Goal: Information Seeking & Learning: Learn about a topic

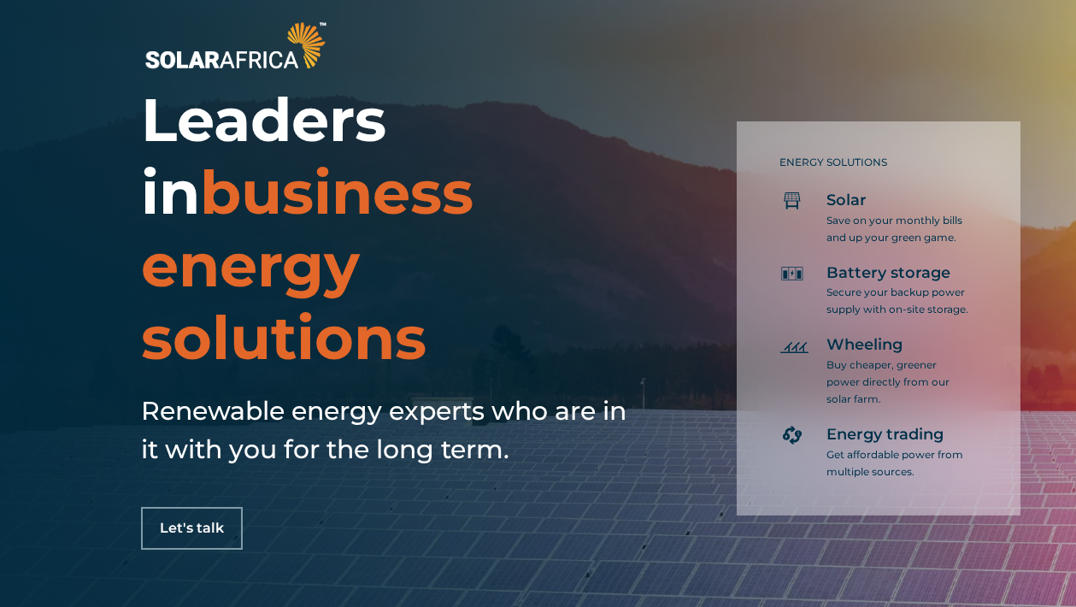
click at [385, 211] on span "business energy solutions" at bounding box center [307, 265] width 332 height 219
click at [666, 222] on div "ENERGY SOLUTIONS Solar Save on your monthly bills and up your green game. Batte…" at bounding box center [835, 307] width 369 height 414
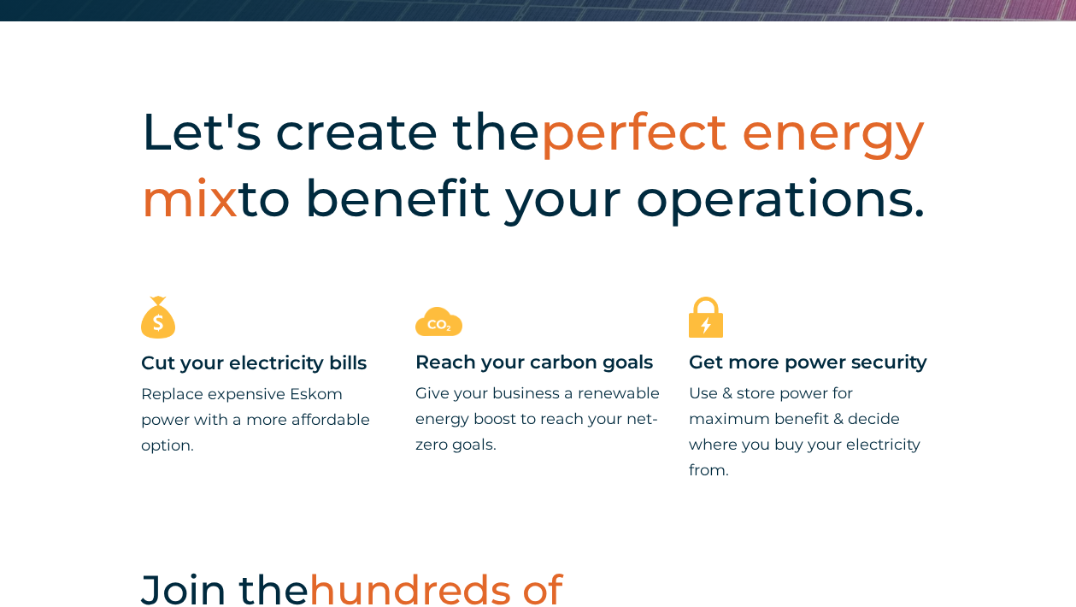
scroll to position [586, 0]
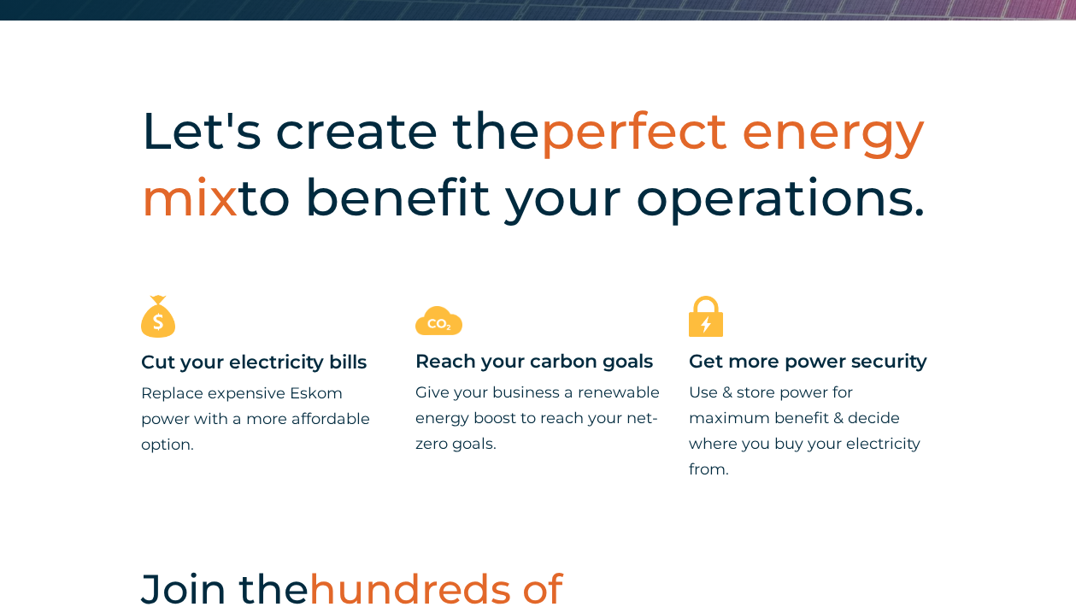
click at [923, 201] on h2 "Let's create the perfect energy mix to benefit your operations." at bounding box center [566, 163] width 851 height 133
drag, startPoint x: 923, startPoint y: 201, endPoint x: 189, endPoint y: 112, distance: 739.4
click at [189, 112] on h2 "Let's create the perfect energy mix to benefit your operations." at bounding box center [566, 163] width 851 height 133
copy h2 "Let's create the perfect energy mix to benefit your operations."
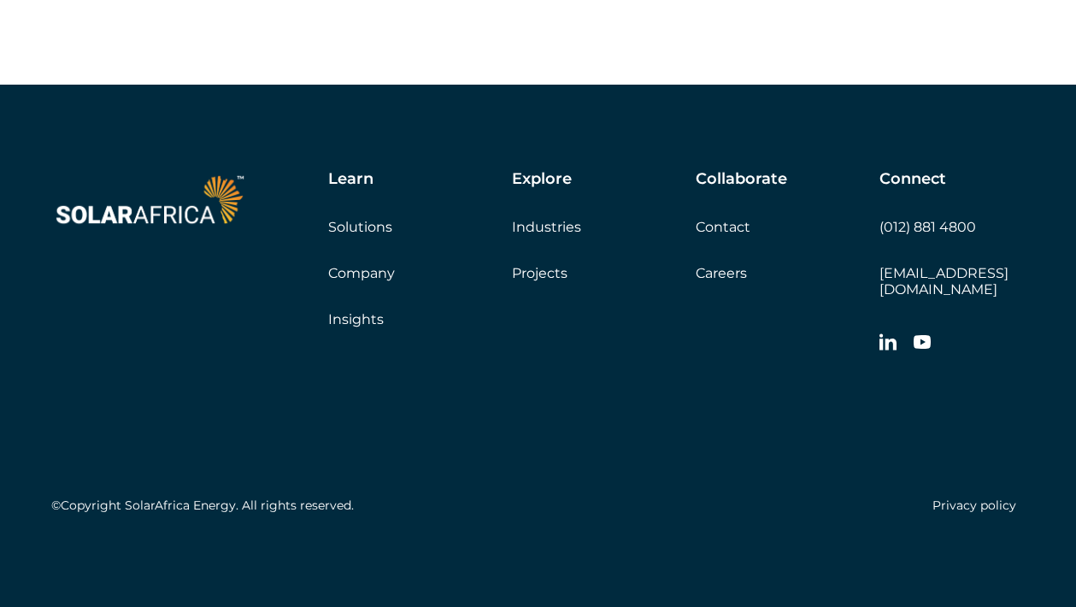
scroll to position [5039, 0]
click at [365, 327] on link "Insights" at bounding box center [356, 319] width 56 height 16
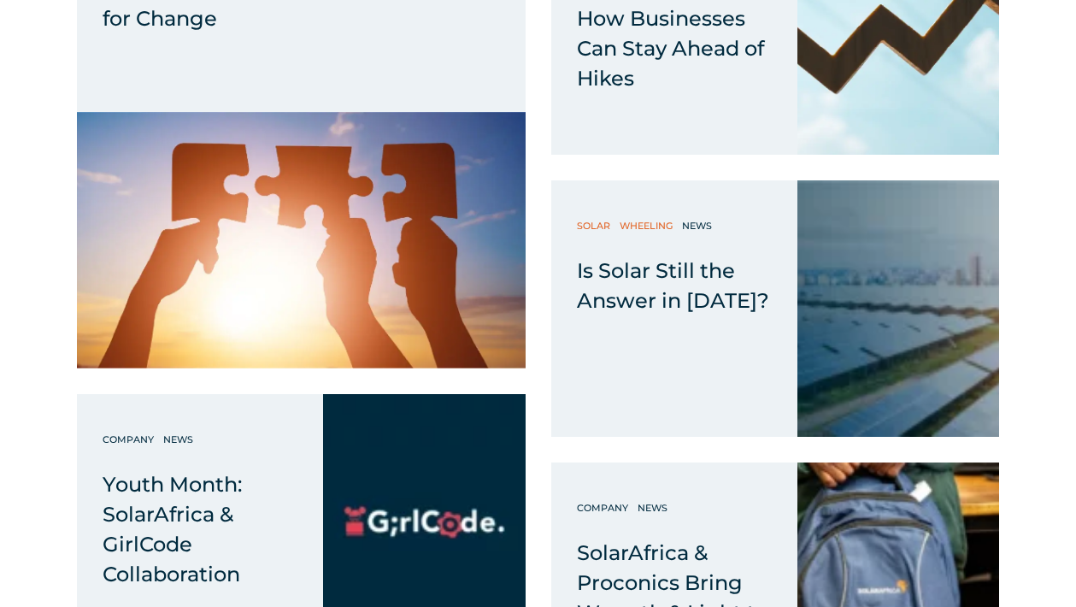
scroll to position [942, 0]
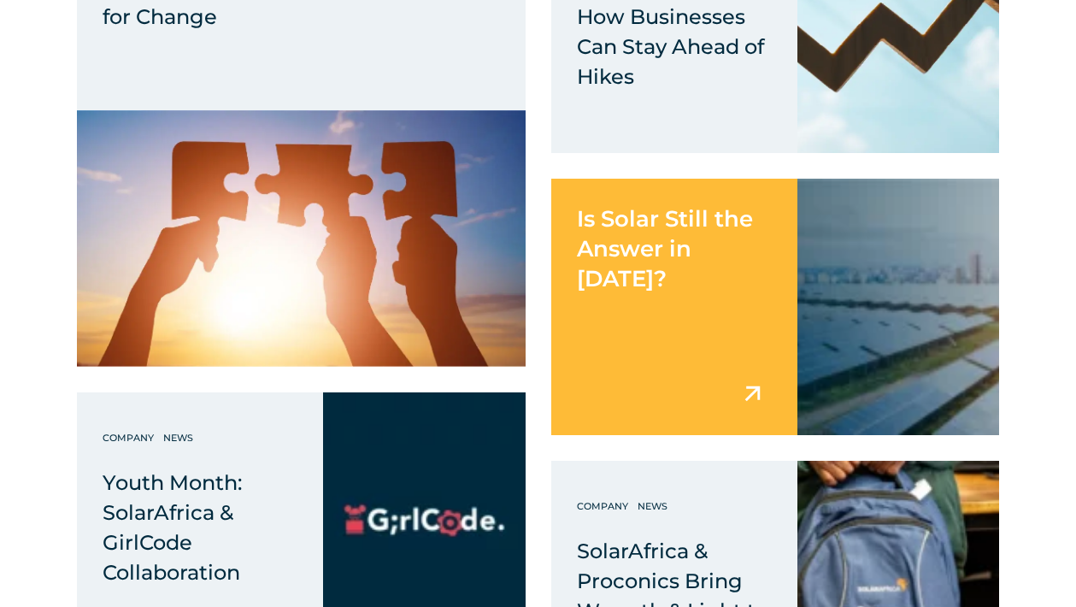
click at [619, 274] on span "Is Solar Still the Answer in [DATE]?" at bounding box center [665, 248] width 176 height 87
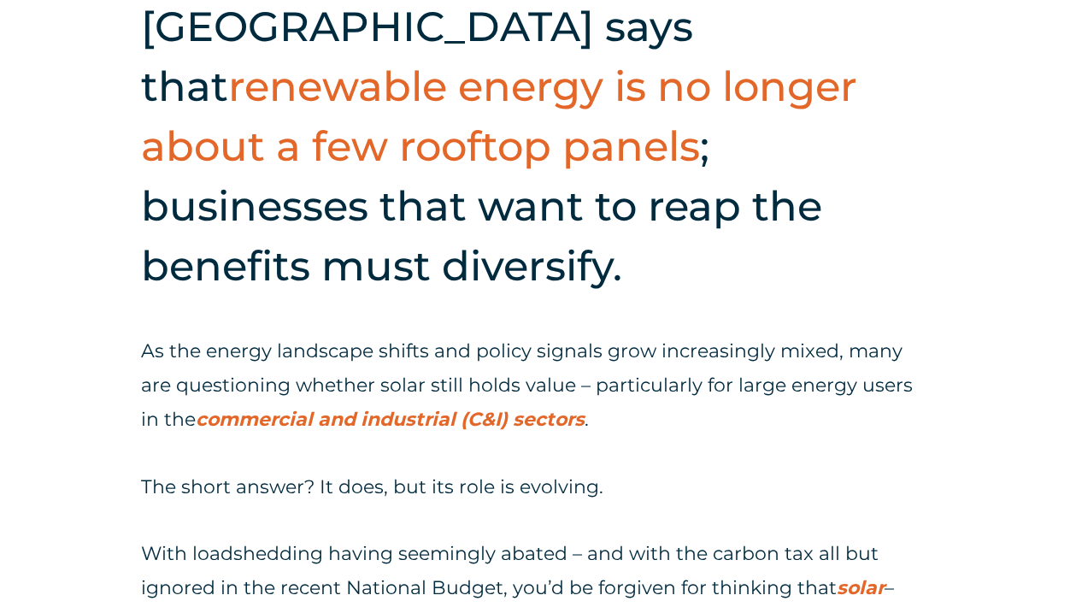
scroll to position [798, 0]
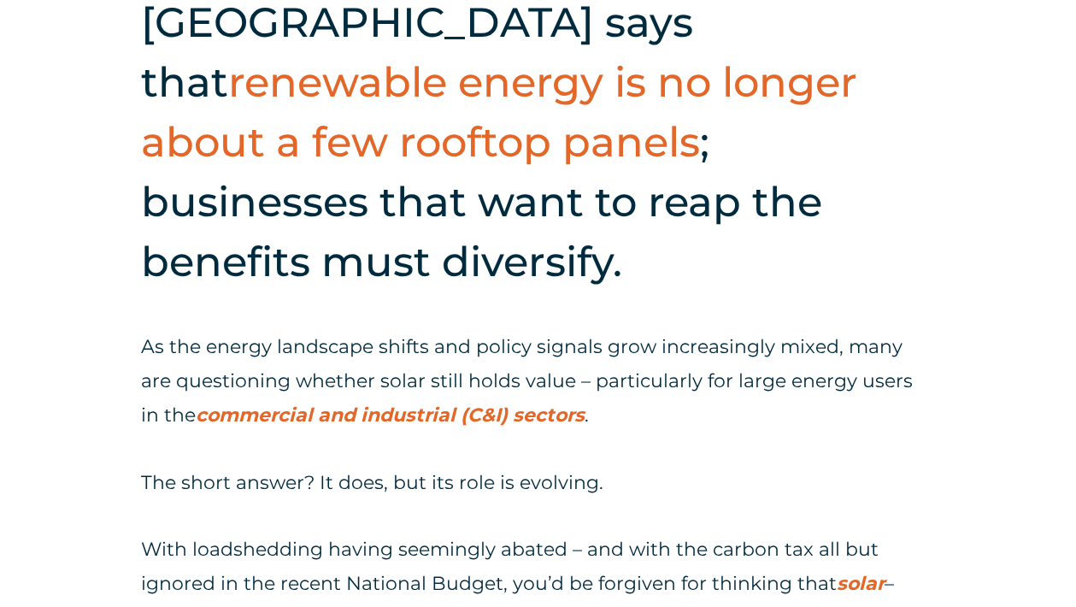
click at [277, 403] on span "commercial and industrial (C&I) sectors" at bounding box center [390, 414] width 389 height 23
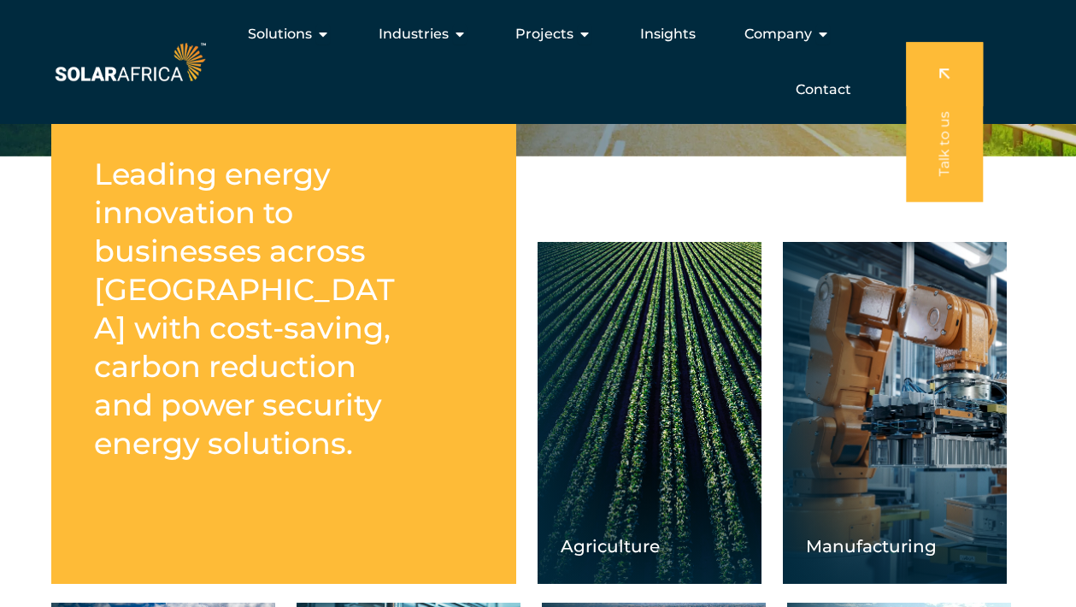
scroll to position [326, 0]
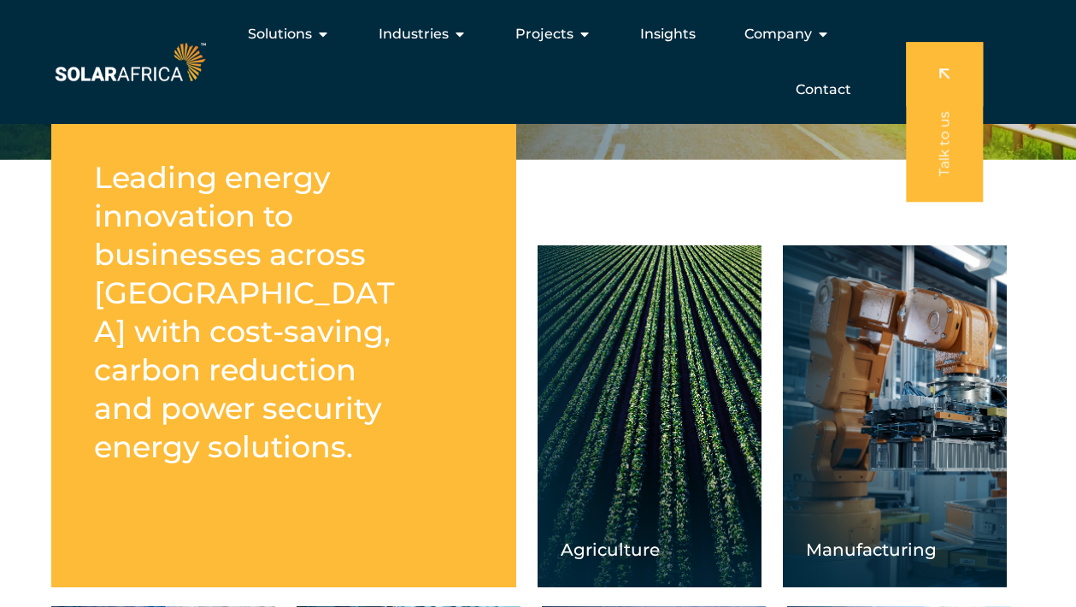
click at [250, 449] on h2 "Leading energy innovation to businesses across South Africa with cost-saving, c…" at bounding box center [254, 312] width 320 height 308
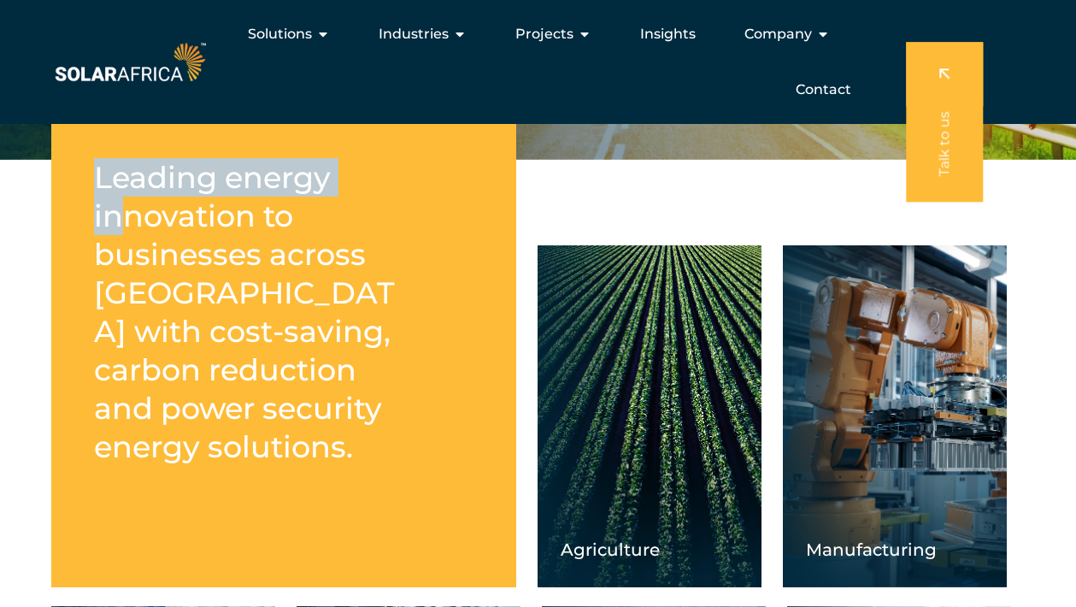
drag, startPoint x: 96, startPoint y: 176, endPoint x: 119, endPoint y: 194, distance: 29.2
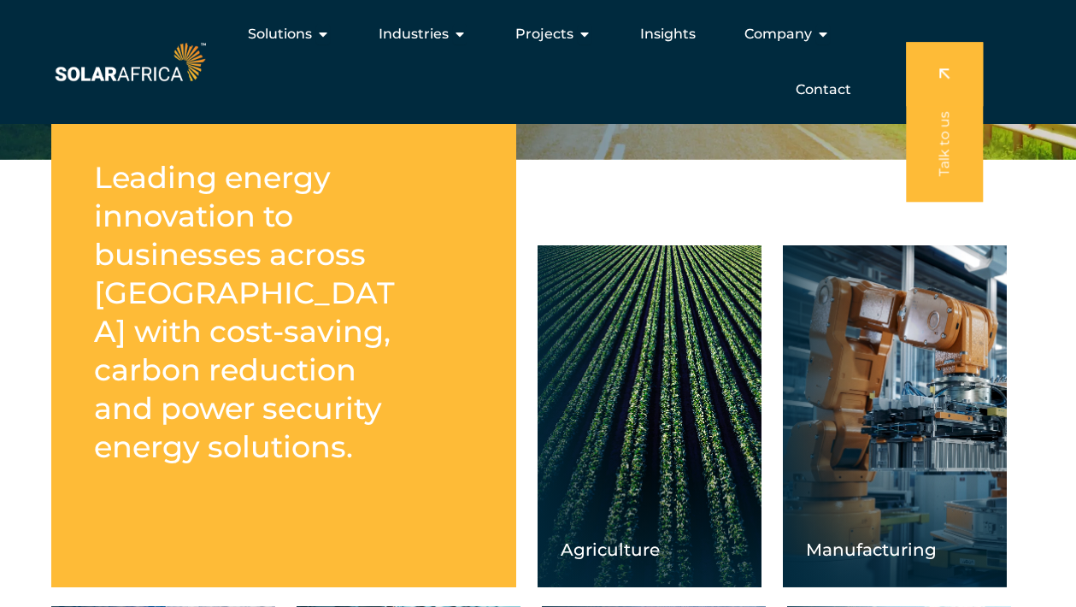
click at [410, 267] on h2 "Leading energy innovation to businesses across South Africa with cost-saving, c…" at bounding box center [254, 312] width 320 height 308
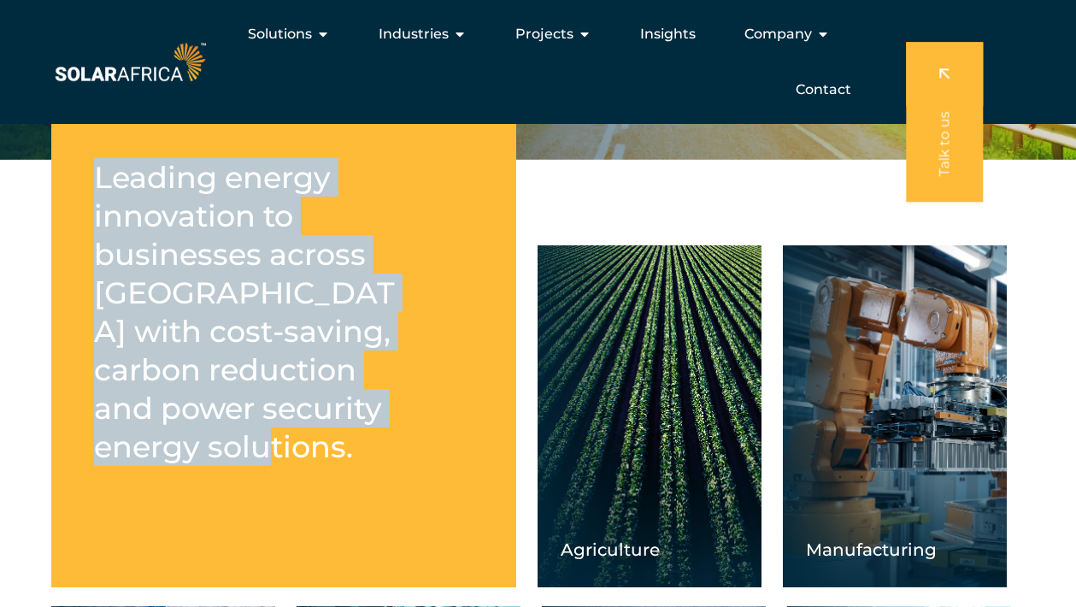
drag, startPoint x: 232, startPoint y: 453, endPoint x: 99, endPoint y: 194, distance: 291.2
click at [99, 194] on h2 "Leading energy innovation to businesses across South Africa with cost-saving, c…" at bounding box center [254, 312] width 320 height 308
copy h2 "Leading energy innovation to businesses across South Africa with cost-saving, c…"
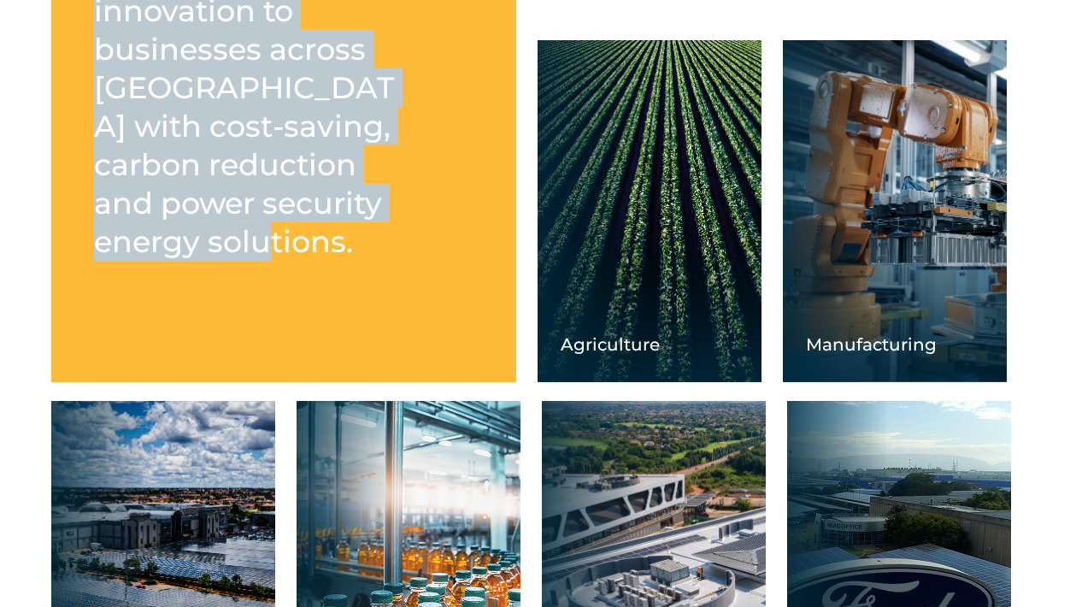
scroll to position [532, 0]
